Goal: Find contact information: Find contact information

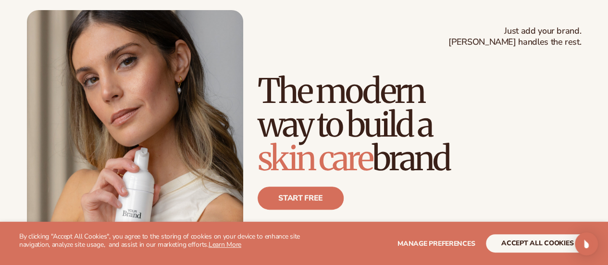
scroll to position [96, 0]
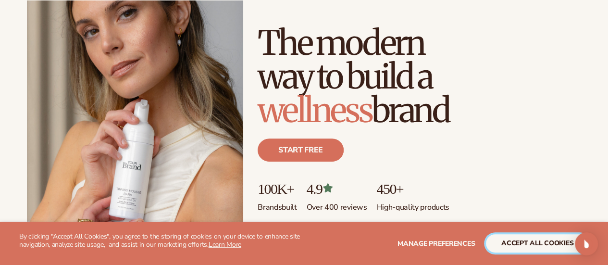
click at [541, 240] on button "accept all cookies" at bounding box center [537, 243] width 103 height 18
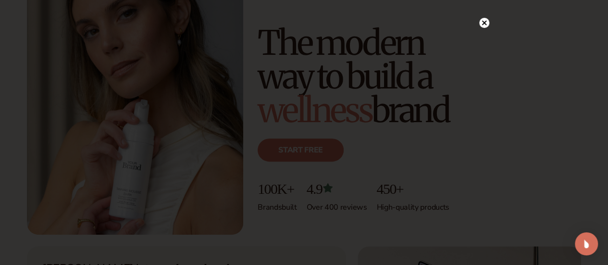
scroll to position [0, 0]
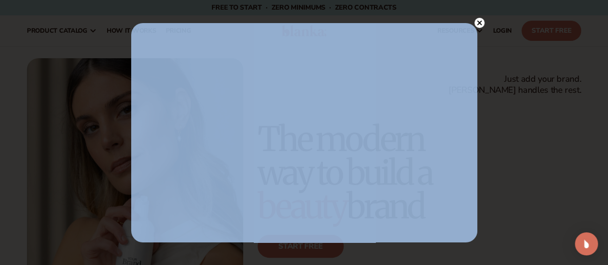
click at [481, 26] on circle at bounding box center [480, 23] width 10 height 10
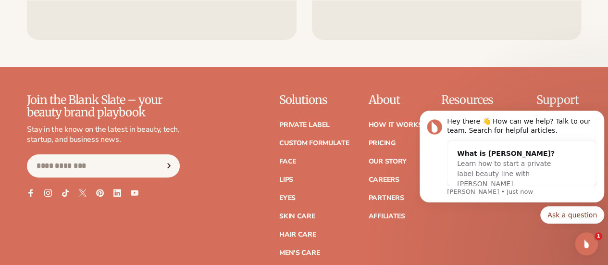
scroll to position [3751, 0]
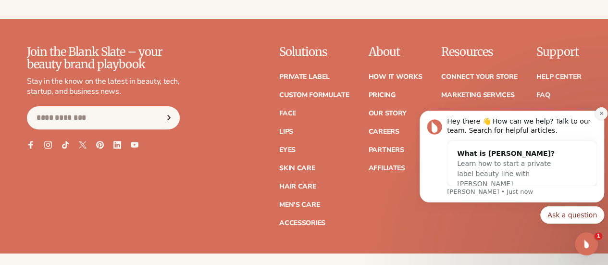
click at [603, 113] on icon "Dismiss notification" at bounding box center [601, 113] width 5 height 5
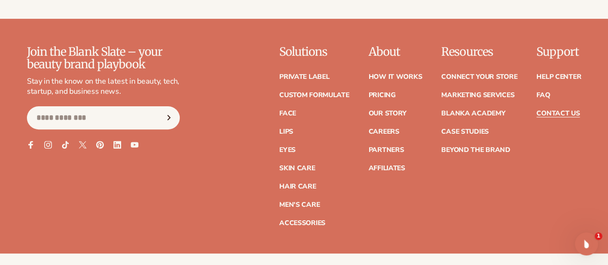
click at [555, 117] on link "Contact Us" at bounding box center [558, 113] width 43 height 7
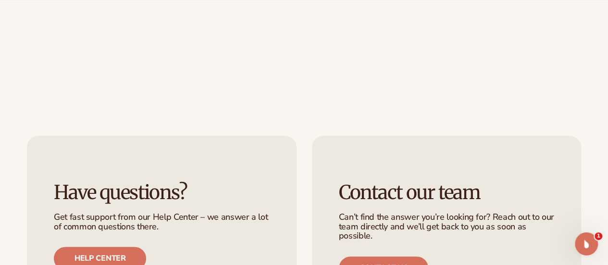
scroll to position [721, 0]
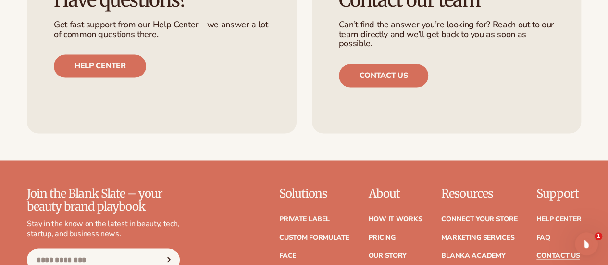
click at [368, 197] on p "About" at bounding box center [395, 193] width 54 height 13
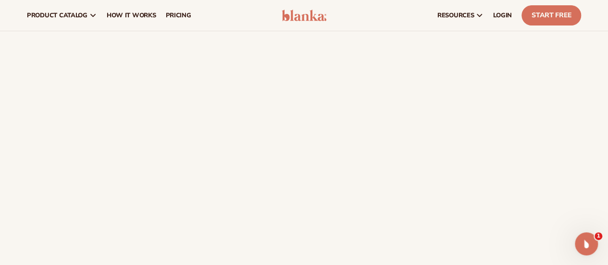
scroll to position [0, 0]
